Goal: Use online tool/utility: Utilize a website feature to perform a specific function

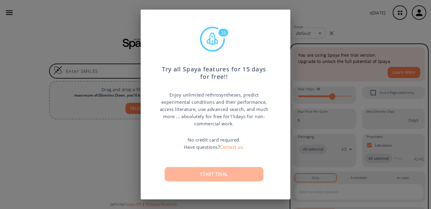
scroll to position [3, 0]
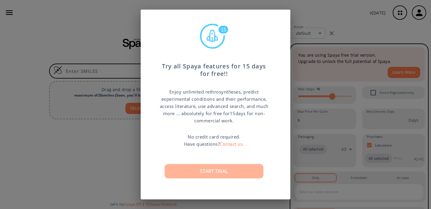
click at [228, 170] on button "Start trial" at bounding box center [214, 171] width 99 height 14
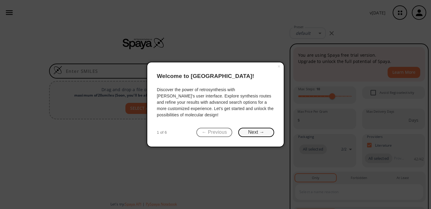
click at [258, 131] on button "Next →" at bounding box center [256, 132] width 36 height 9
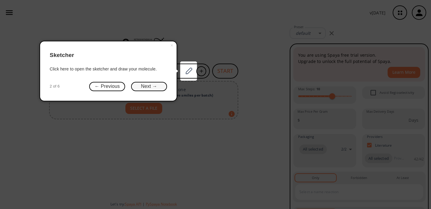
click at [152, 87] on button "Next →" at bounding box center [149, 86] width 36 height 9
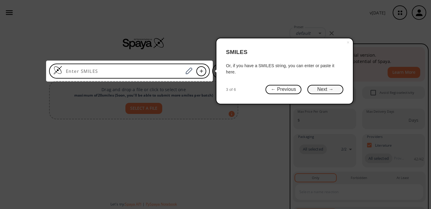
click at [330, 89] on button "Next →" at bounding box center [325, 89] width 36 height 9
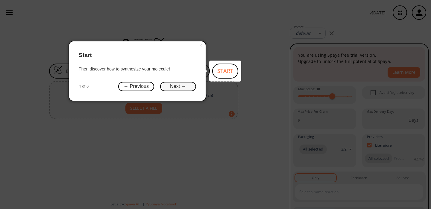
click at [183, 89] on button "Next →" at bounding box center [178, 86] width 36 height 9
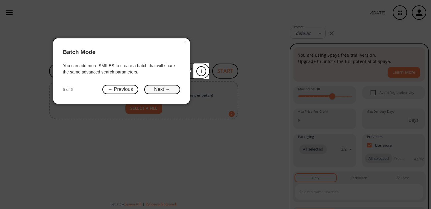
click at [169, 89] on button "Next →" at bounding box center [162, 89] width 36 height 9
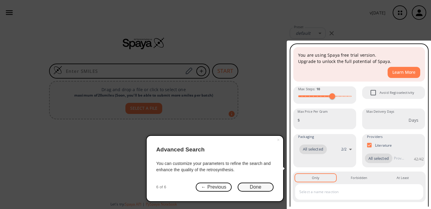
click at [257, 190] on button "Done" at bounding box center [256, 186] width 36 height 9
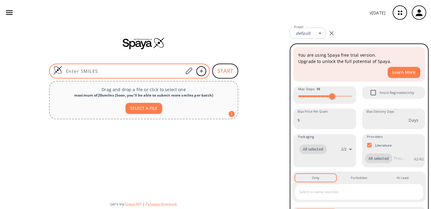
click at [113, 73] on input at bounding box center [122, 71] width 121 height 6
click at [187, 73] on icon at bounding box center [189, 70] width 7 height 7
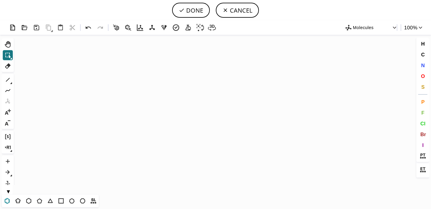
click at [9, 198] on icon at bounding box center [7, 201] width 8 height 8
click at [115, 125] on icon "Created with [PERSON_NAME] 2.3.0" at bounding box center [215, 115] width 399 height 160
click at [7, 79] on icon at bounding box center [8, 80] width 8 height 8
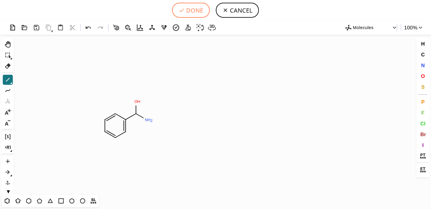
click at [198, 13] on button "DONE" at bounding box center [191, 10] width 38 height 15
type input "C1C=CC=C(C(O)N)C=1"
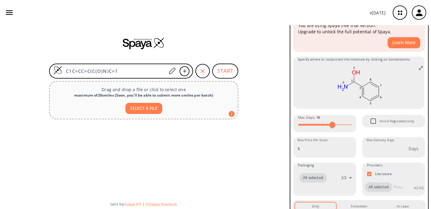
scroll to position [29, 0]
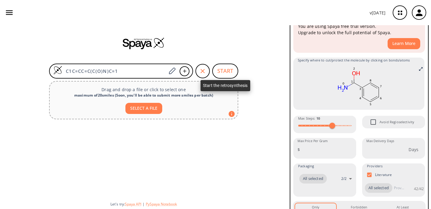
click at [229, 70] on button "START" at bounding box center [225, 70] width 26 height 15
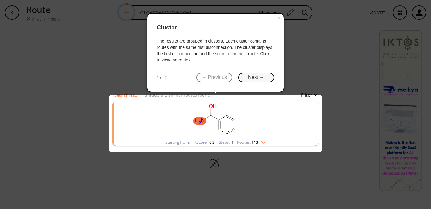
click at [253, 81] on button "Next →" at bounding box center [256, 77] width 36 height 9
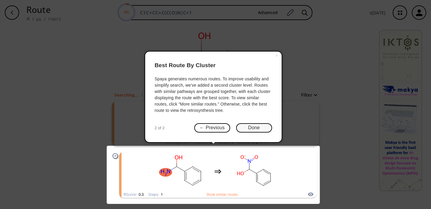
click at [261, 126] on button "Done" at bounding box center [254, 127] width 36 height 9
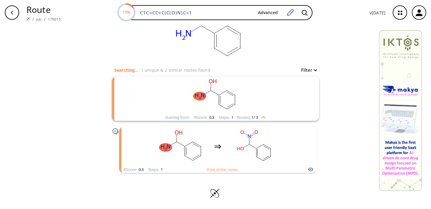
scroll to position [24, 0]
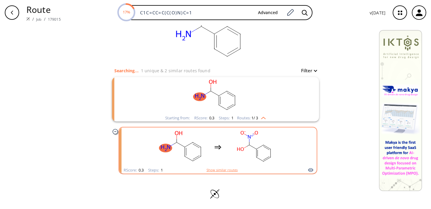
click at [224, 169] on button "Show similar routes" at bounding box center [222, 169] width 31 height 5
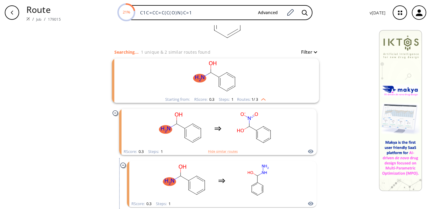
scroll to position [132, 0]
